Goal: Navigation & Orientation: Find specific page/section

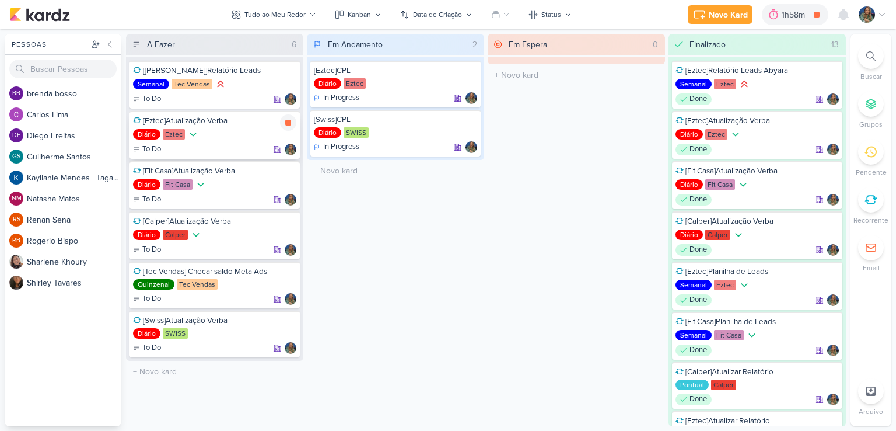
click at [291, 128] on div at bounding box center [288, 122] width 16 height 16
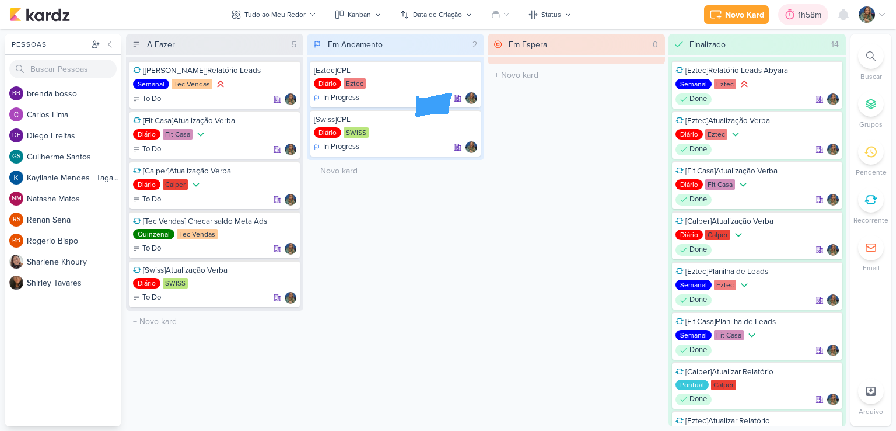
click at [808, 14] on div "1h58m" at bounding box center [811, 15] width 27 height 12
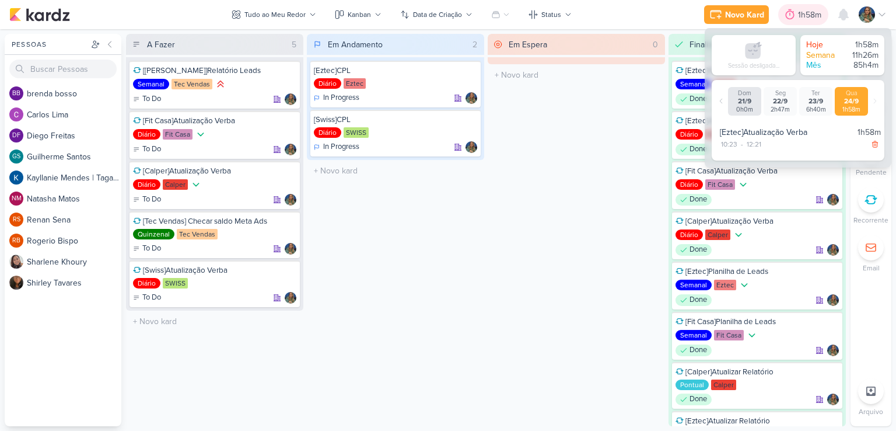
click at [808, 14] on div "1h58m" at bounding box center [811, 15] width 27 height 12
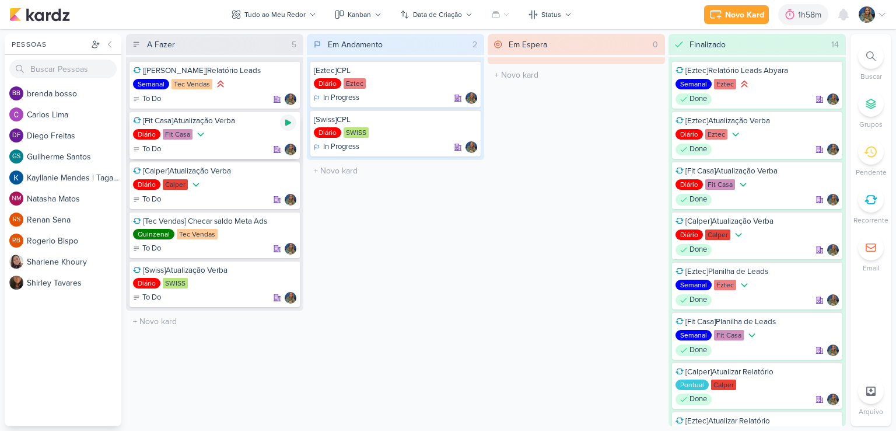
click at [288, 121] on icon at bounding box center [288, 123] width 6 height 6
click at [289, 122] on icon at bounding box center [288, 123] width 6 height 6
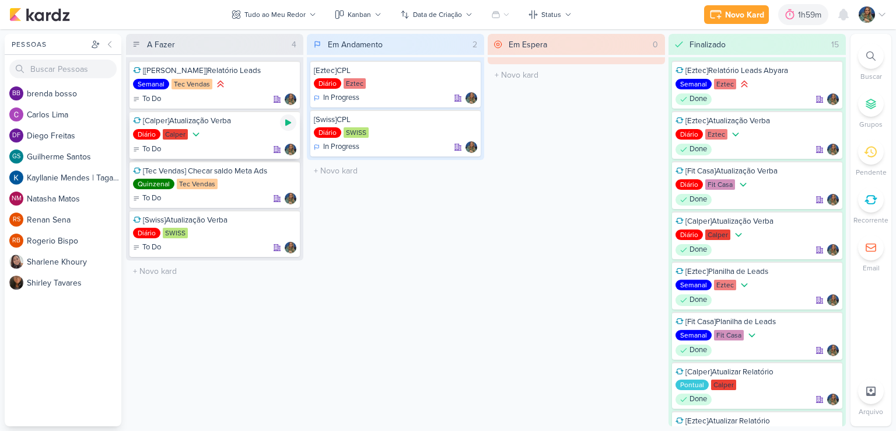
click at [290, 121] on icon at bounding box center [288, 123] width 6 height 6
click at [285, 115] on div at bounding box center [288, 122] width 16 height 16
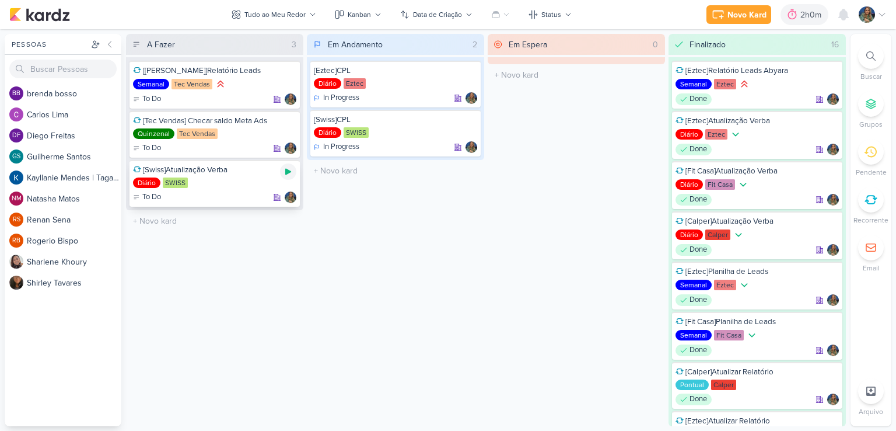
drag, startPoint x: 283, startPoint y: 171, endPoint x: 304, endPoint y: 144, distance: 34.1
click at [284, 171] on icon at bounding box center [288, 171] width 9 height 9
click at [285, 169] on icon at bounding box center [288, 171] width 9 height 9
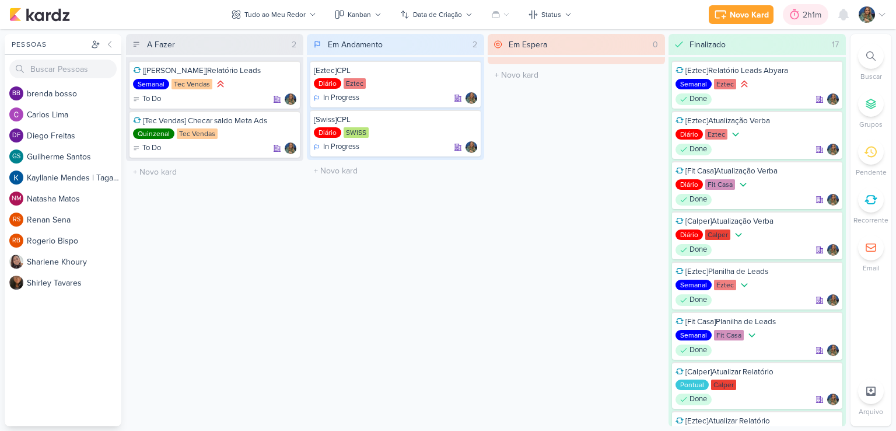
click at [797, 19] on icon at bounding box center [795, 14] width 9 height 11
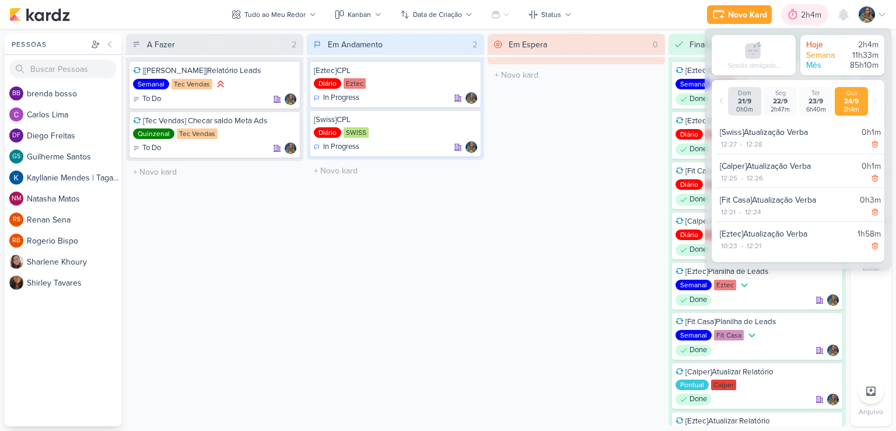
click at [797, 19] on icon at bounding box center [793, 15] width 12 height 12
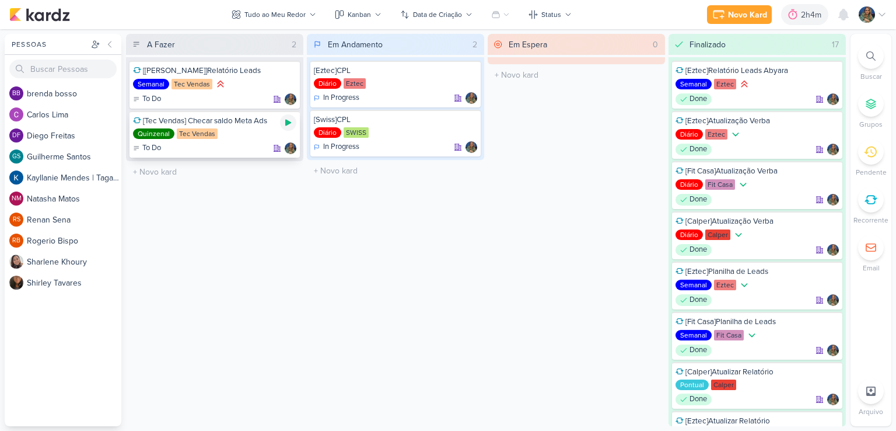
click at [288, 121] on icon at bounding box center [288, 123] width 6 height 6
click at [285, 123] on icon at bounding box center [288, 122] width 9 height 9
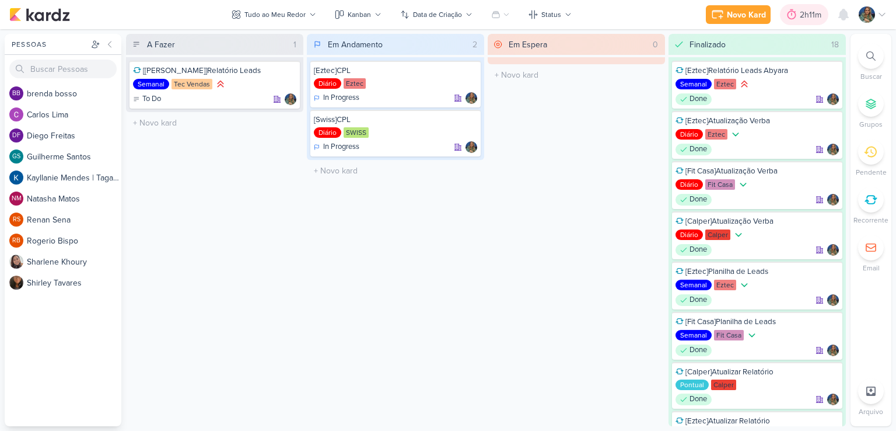
click at [795, 19] on icon at bounding box center [792, 15] width 12 height 12
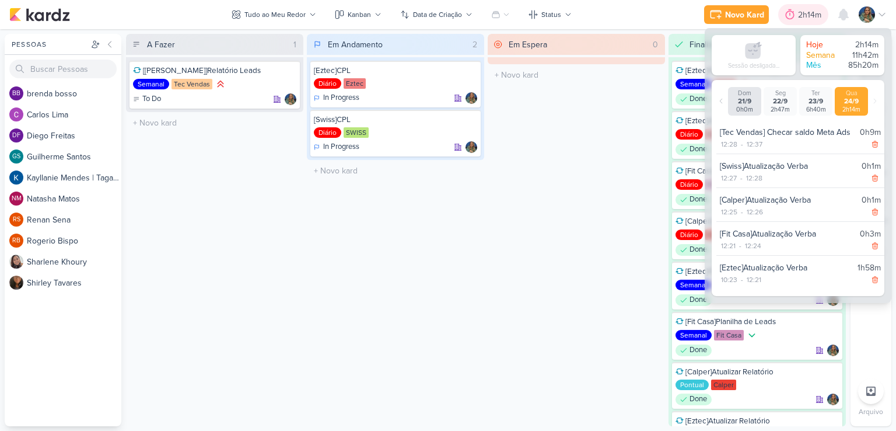
click at [795, 19] on icon at bounding box center [790, 15] width 12 height 12
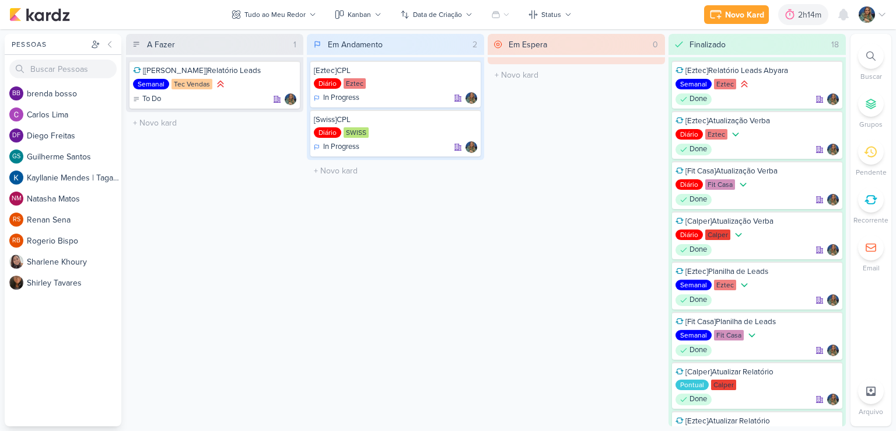
click at [448, 201] on div "Em Andamento 2 [Eztec]CPL Diário Eztec In Progress" at bounding box center [395, 230] width 177 height 392
drag, startPoint x: 448, startPoint y: 201, endPoint x: 424, endPoint y: 212, distance: 26.4
click at [448, 201] on div "Em Andamento 2 [Eztec]CPL Diário Eztec In Progress" at bounding box center [395, 230] width 177 height 392
